Goal: Transaction & Acquisition: Purchase product/service

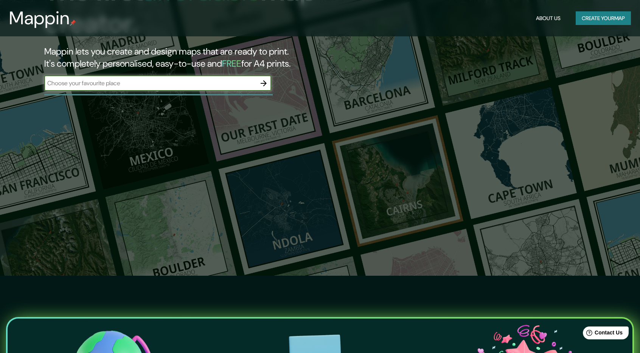
scroll to position [75, 0]
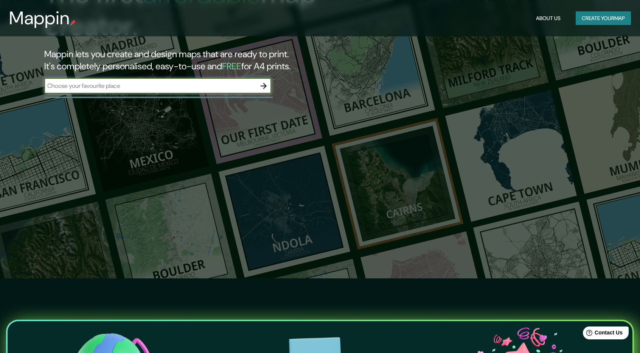
click at [603, 19] on button "Create your map" at bounding box center [603, 18] width 55 height 14
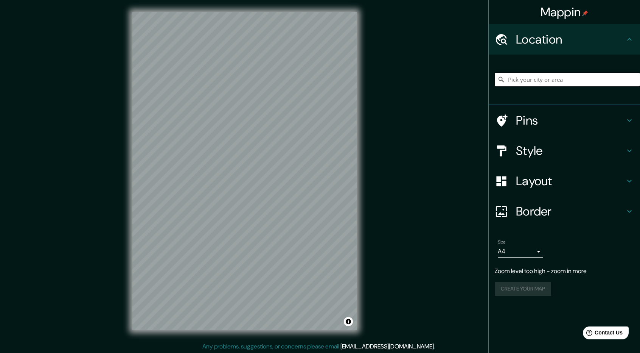
click at [541, 78] on input "Pick your city or area" at bounding box center [567, 80] width 145 height 14
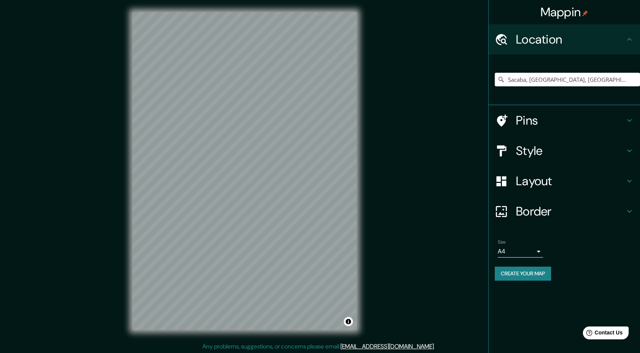
type input "Sacaba, [GEOGRAPHIC_DATA], [GEOGRAPHIC_DATA]"
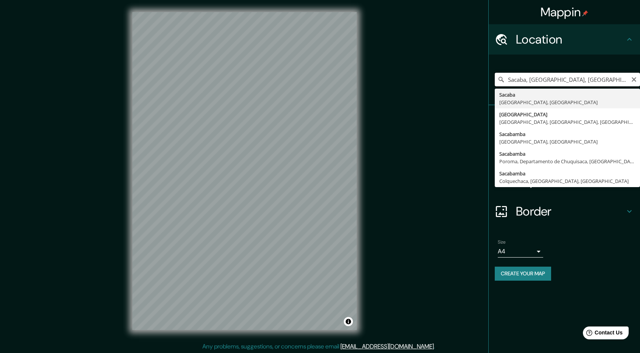
click at [563, 82] on input "Sacaba, [GEOGRAPHIC_DATA], [GEOGRAPHIC_DATA]" at bounding box center [567, 80] width 145 height 14
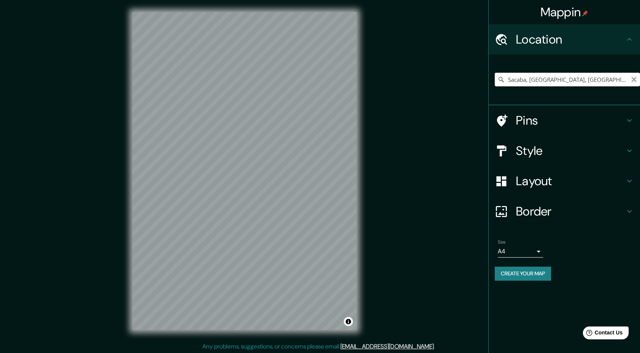
click at [636, 79] on icon "Clear" at bounding box center [634, 79] width 6 height 6
click at [555, 84] on input "Pick your city or area" at bounding box center [567, 80] width 145 height 14
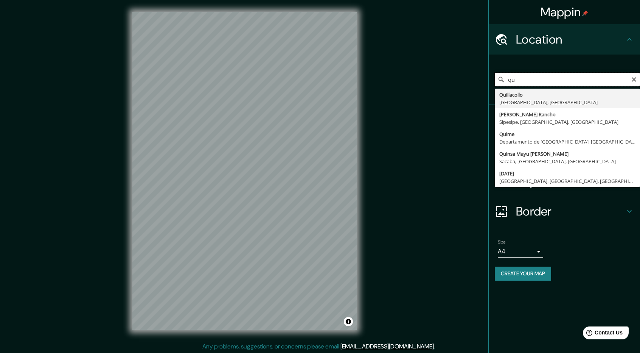
type input "q"
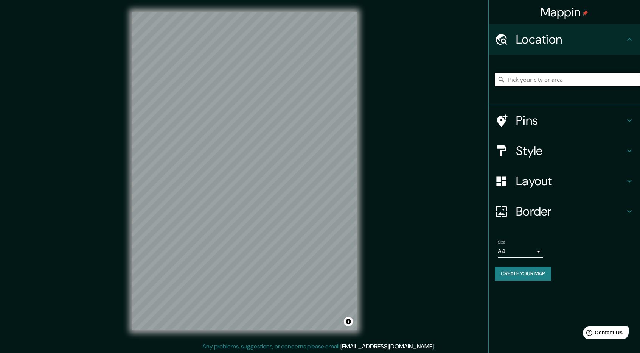
click at [531, 76] on input "Pick your city or area" at bounding box center [567, 80] width 145 height 14
click at [533, 79] on input "Pick your city or area" at bounding box center [567, 80] width 145 height 14
click at [536, 82] on input "Pick your city or area" at bounding box center [567, 80] width 145 height 14
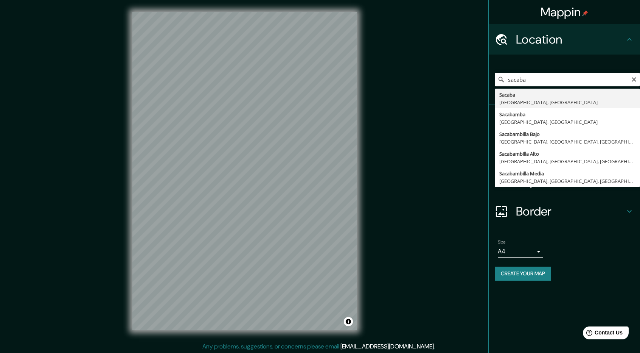
type input "Sacaba, [GEOGRAPHIC_DATA], [GEOGRAPHIC_DATA]"
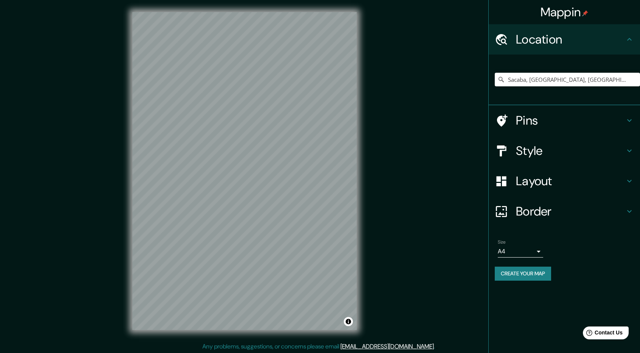
click at [632, 149] on icon at bounding box center [629, 150] width 9 height 9
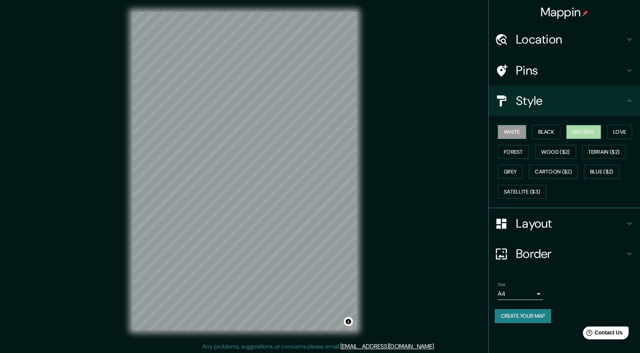
click at [584, 127] on button "Natural" at bounding box center [583, 132] width 35 height 14
click at [517, 153] on button "Forest" at bounding box center [513, 152] width 31 height 14
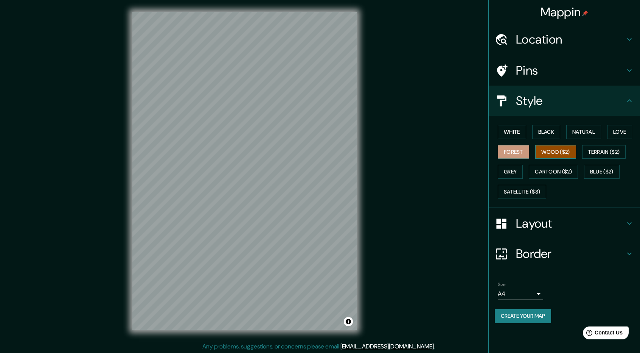
click at [553, 149] on button "Wood ($2)" at bounding box center [555, 152] width 41 height 14
click at [604, 149] on button "Terrain ($2)" at bounding box center [604, 152] width 44 height 14
click at [507, 172] on button "Grey" at bounding box center [510, 172] width 25 height 14
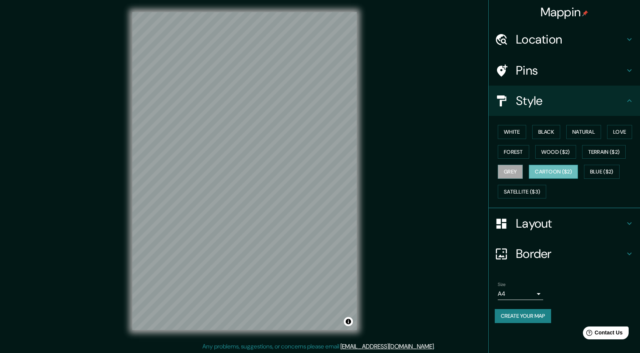
click at [542, 170] on button "Cartoon ($2)" at bounding box center [553, 172] width 49 height 14
click at [601, 169] on button "Blue ($2)" at bounding box center [602, 172] width 36 height 14
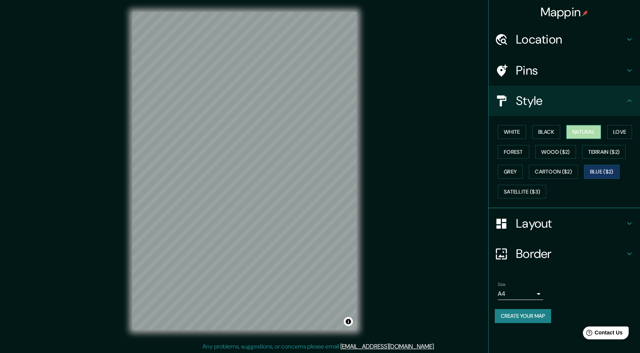
click at [587, 134] on button "Natural" at bounding box center [583, 132] width 35 height 14
click at [626, 126] on button "Love" at bounding box center [619, 132] width 25 height 14
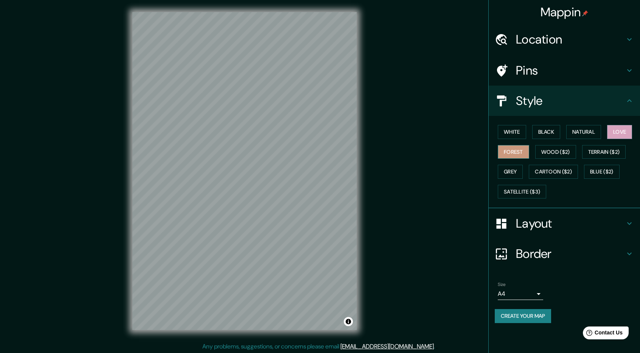
click at [512, 155] on button "Forest" at bounding box center [513, 152] width 31 height 14
click at [585, 134] on button "Natural" at bounding box center [583, 132] width 35 height 14
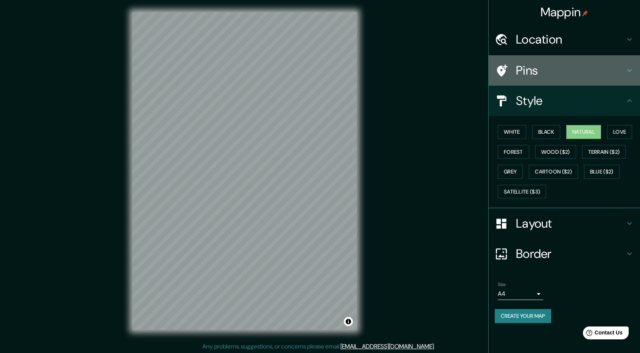
click at [631, 68] on icon at bounding box center [629, 70] width 9 height 9
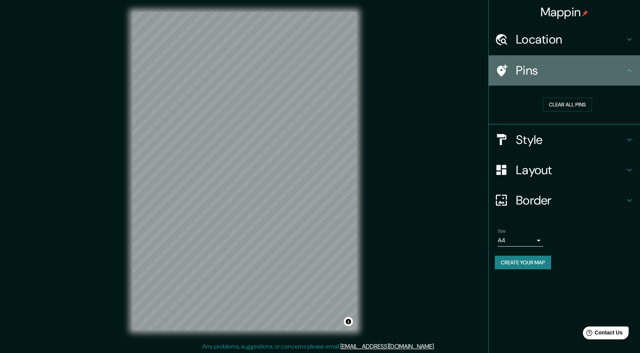
click at [629, 69] on icon at bounding box center [629, 70] width 9 height 9
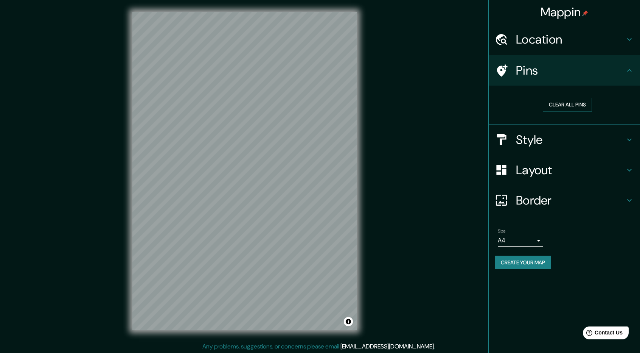
click at [624, 39] on h4 "Location" at bounding box center [570, 39] width 109 height 15
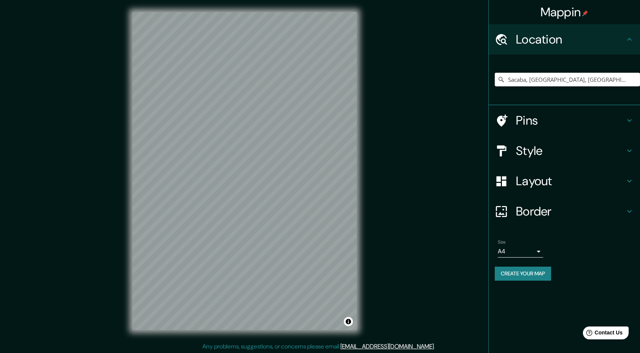
click at [625, 38] on icon at bounding box center [629, 39] width 9 height 9
click at [629, 152] on icon at bounding box center [629, 150] width 9 height 9
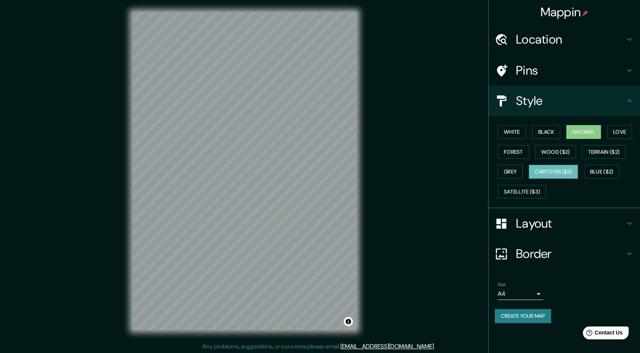
click at [558, 174] on button "Cartoon ($2)" at bounding box center [553, 172] width 49 height 14
click at [586, 135] on button "Natural" at bounding box center [583, 132] width 35 height 14
click at [543, 135] on button "Black" at bounding box center [546, 132] width 28 height 14
click at [591, 132] on button "Natural" at bounding box center [583, 132] width 35 height 14
click at [516, 134] on button "White" at bounding box center [512, 132] width 28 height 14
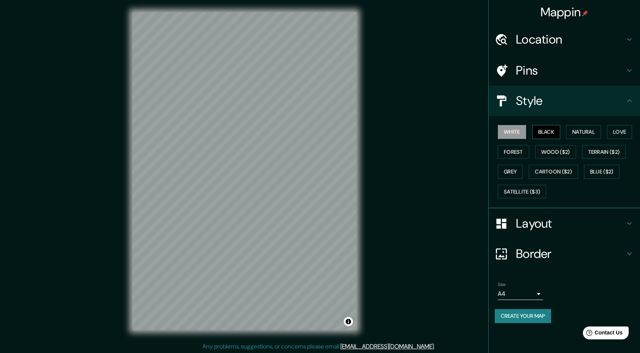
click at [545, 130] on button "Black" at bounding box center [546, 132] width 28 height 14
click at [591, 132] on button "Natural" at bounding box center [583, 132] width 35 height 14
click at [517, 152] on button "Forest" at bounding box center [513, 152] width 31 height 14
click at [561, 151] on button "Wood ($2)" at bounding box center [555, 152] width 41 height 14
click at [603, 152] on button "Terrain ($2)" at bounding box center [604, 152] width 44 height 14
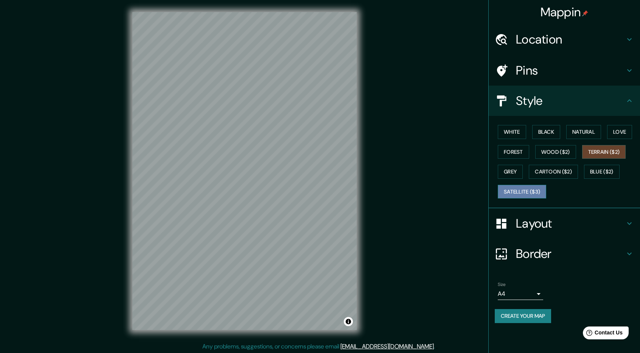
click at [543, 189] on button "Satellite ($3)" at bounding box center [522, 192] width 48 height 14
click at [586, 134] on button "Natural" at bounding box center [583, 132] width 35 height 14
click at [516, 191] on button "Satellite ($3)" at bounding box center [522, 192] width 48 height 14
click at [587, 130] on button "Natural" at bounding box center [583, 132] width 35 height 14
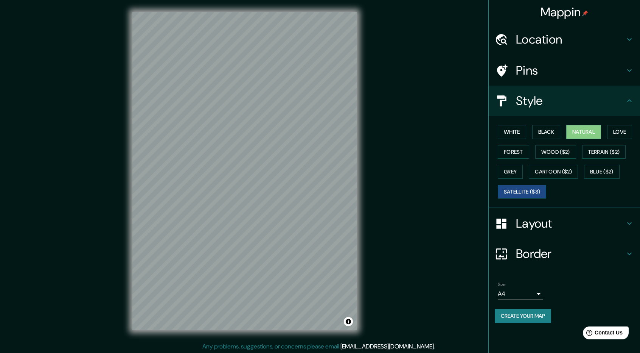
click at [520, 193] on button "Satellite ($3)" at bounding box center [522, 192] width 48 height 14
click at [579, 130] on button "Natural" at bounding box center [583, 132] width 35 height 14
click at [198, 12] on div at bounding box center [244, 12] width 224 height 0
click at [198, 235] on div at bounding box center [201, 234] width 6 height 6
click at [200, 240] on div at bounding box center [203, 241] width 6 height 6
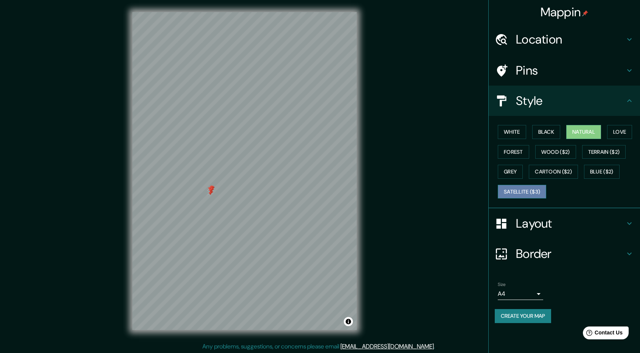
click at [521, 193] on button "Satellite ($3)" at bounding box center [522, 192] width 48 height 14
click at [218, 139] on div at bounding box center [220, 139] width 6 height 6
click at [208, 206] on div at bounding box center [209, 208] width 6 height 6
click at [210, 206] on div at bounding box center [210, 208] width 6 height 6
click at [212, 204] on div at bounding box center [212, 203] width 6 height 6
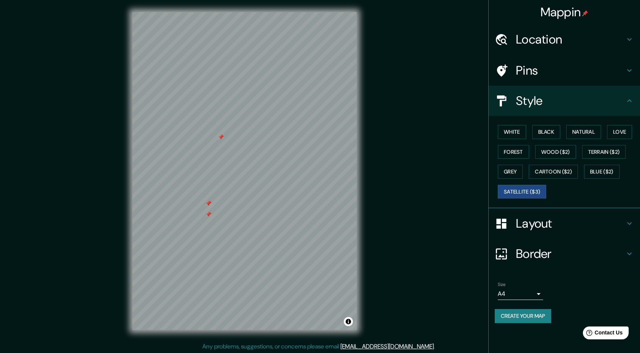
click at [207, 204] on div at bounding box center [208, 203] width 6 height 6
click at [210, 217] on div at bounding box center [208, 214] width 6 height 6
click at [208, 203] on div at bounding box center [208, 203] width 6 height 6
click at [209, 202] on div at bounding box center [208, 203] width 6 height 6
click at [582, 133] on button "Natural" at bounding box center [583, 132] width 35 height 14
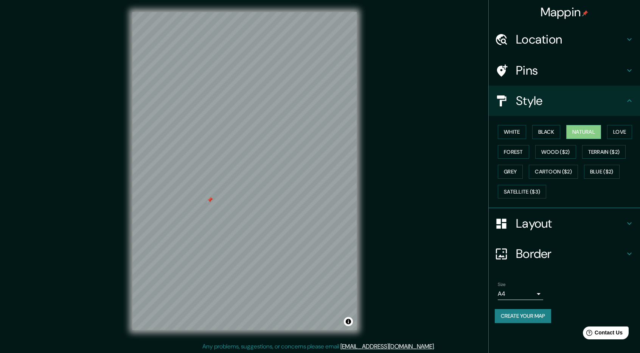
scroll to position [1, 0]
click at [627, 221] on icon at bounding box center [629, 223] width 9 height 9
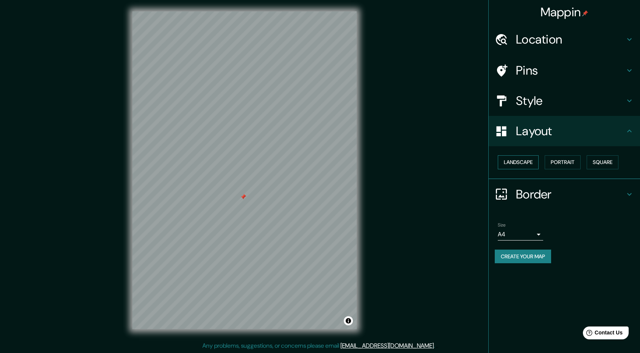
click at [523, 161] on button "Landscape" at bounding box center [518, 162] width 41 height 14
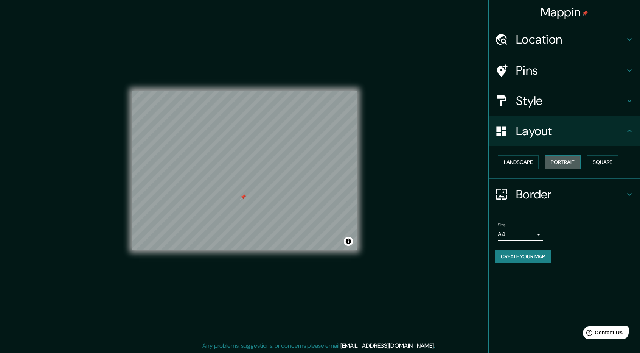
click at [564, 162] on button "Portrait" at bounding box center [563, 162] width 36 height 14
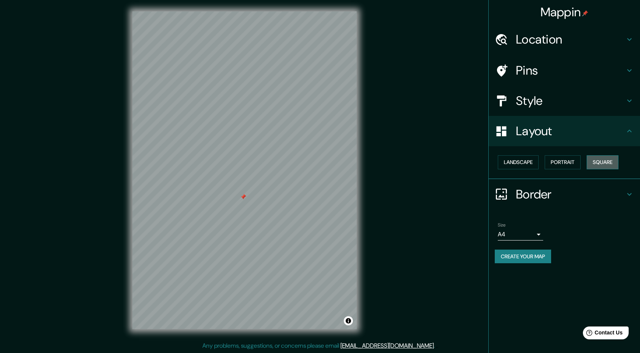
click at [615, 164] on button "Square" at bounding box center [603, 162] width 32 height 14
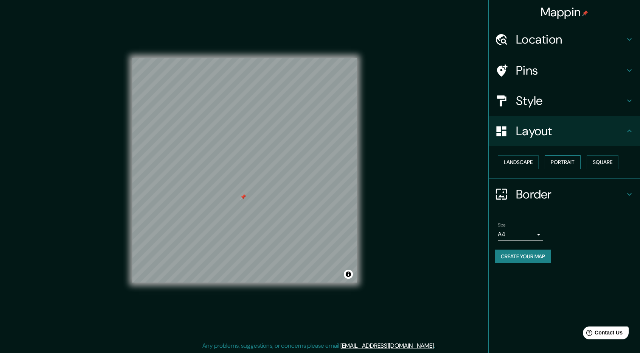
click at [571, 163] on button "Portrait" at bounding box center [563, 162] width 36 height 14
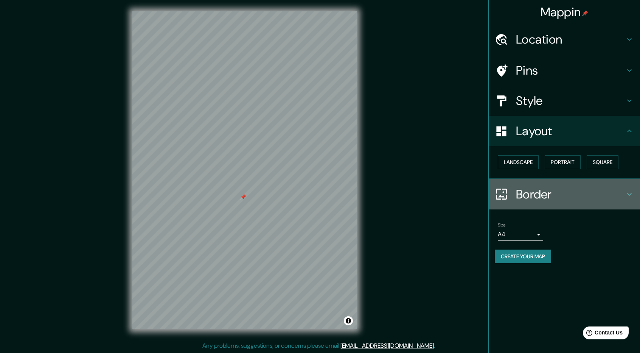
click at [631, 190] on icon at bounding box center [629, 194] width 9 height 9
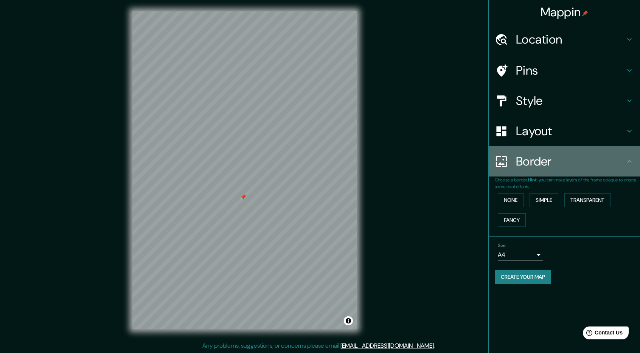
click at [630, 160] on icon at bounding box center [629, 161] width 9 height 9
click at [630, 163] on icon at bounding box center [629, 161] width 9 height 9
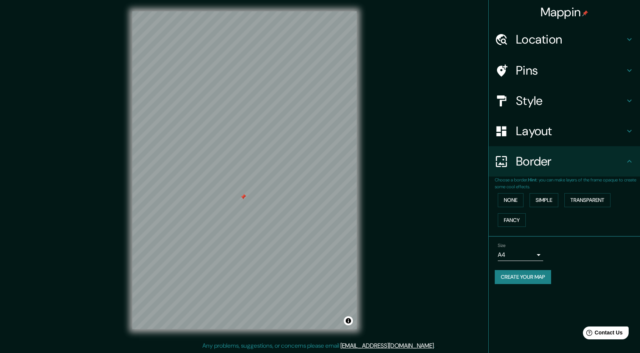
click at [453, 204] on div "Mappin Location [GEOGRAPHIC_DATA], [GEOGRAPHIC_DATA], [GEOGRAPHIC_DATA] Pins St…" at bounding box center [320, 176] width 640 height 354
click at [544, 199] on button "Simple" at bounding box center [544, 200] width 29 height 14
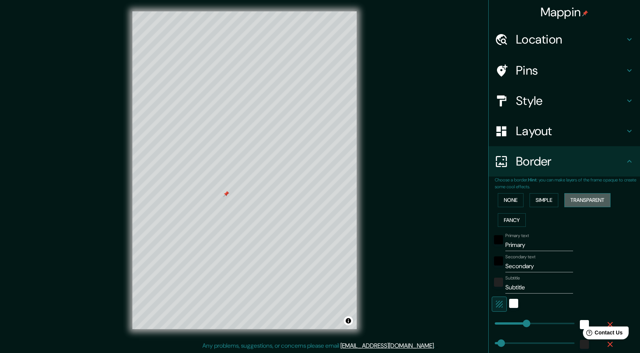
click at [570, 202] on button "Transparent" at bounding box center [587, 200] width 46 height 14
click at [544, 202] on button "Simple" at bounding box center [544, 200] width 29 height 14
click at [508, 199] on button "None" at bounding box center [511, 200] width 26 height 14
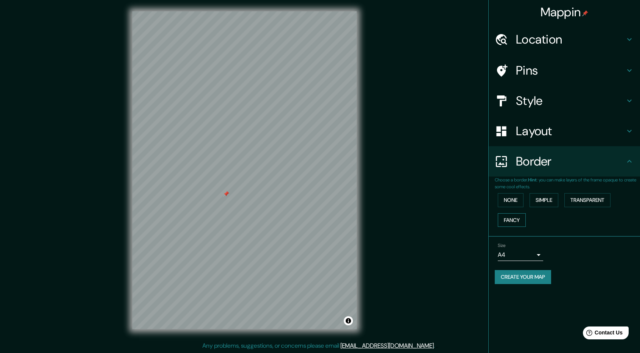
click at [510, 216] on button "Fancy" at bounding box center [512, 220] width 28 height 14
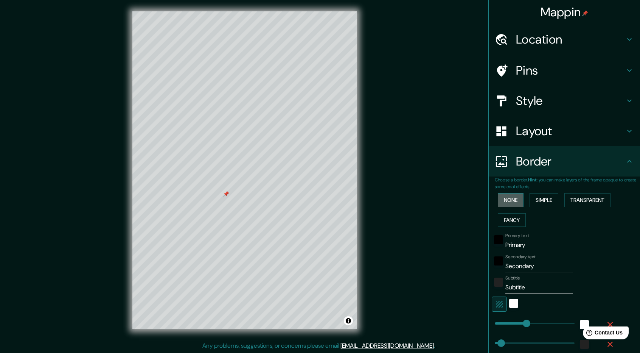
click at [503, 200] on button "None" at bounding box center [511, 200] width 26 height 14
